Goal: Information Seeking & Learning: Learn about a topic

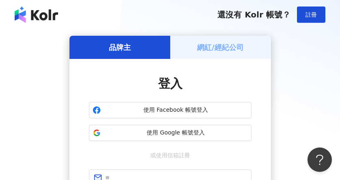
click at [211, 42] on h5 "網紅/經紀公司" at bounding box center [220, 47] width 47 height 10
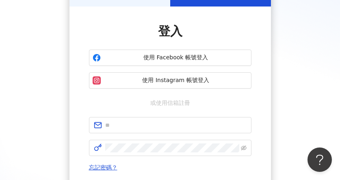
scroll to position [80, 0]
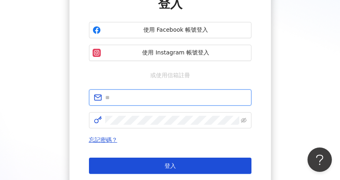
click at [203, 101] on input "text" at bounding box center [176, 97] width 142 height 9
type input "**********"
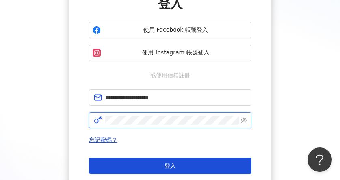
click button "登入" at bounding box center [170, 166] width 163 height 16
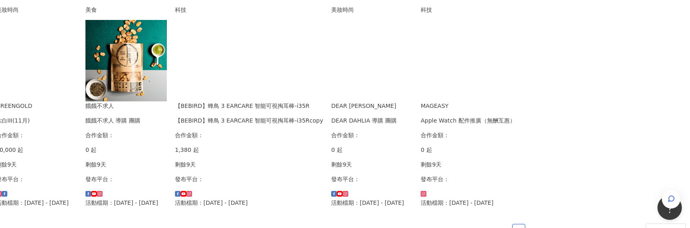
scroll to position [366, 35]
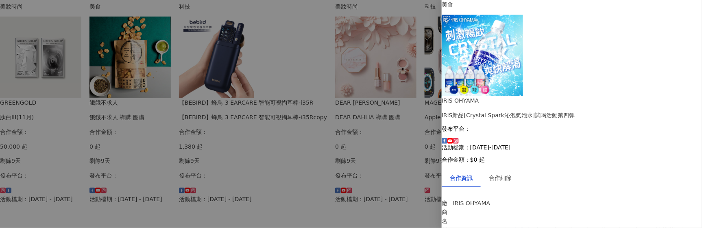
scroll to position [68, 0]
click at [377, 173] on div "合作細節" at bounding box center [500, 177] width 23 height 9
click at [40, 124] on div at bounding box center [351, 114] width 702 height 228
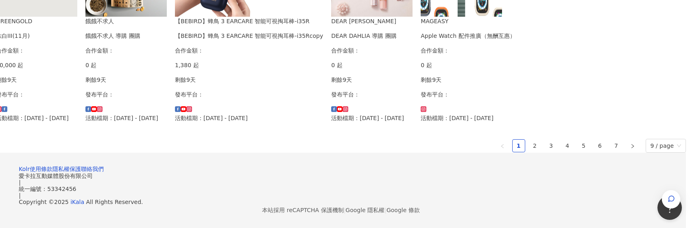
scroll to position [529, 22]
click at [377, 152] on link "2" at bounding box center [535, 145] width 12 height 12
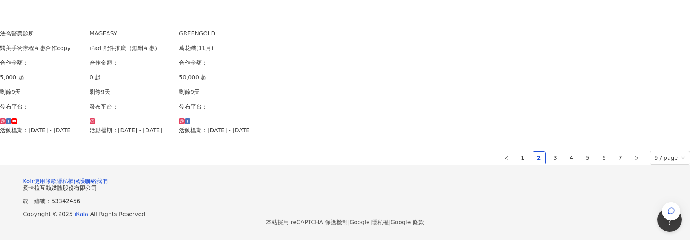
scroll to position [569, 0]
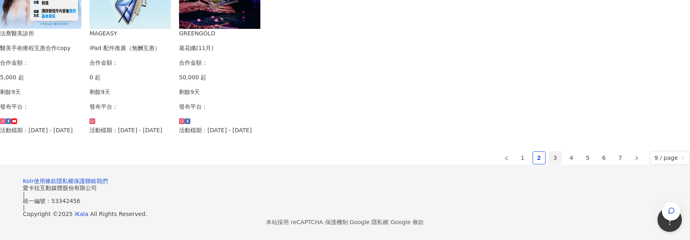
click at [377, 152] on link "3" at bounding box center [555, 158] width 12 height 12
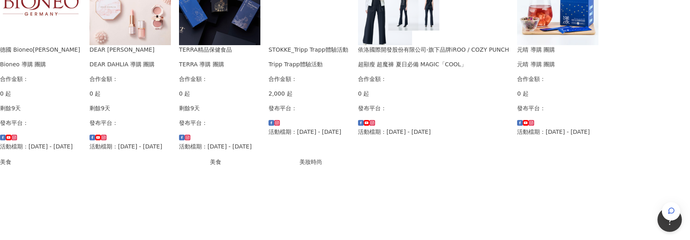
scroll to position [244, 0]
